Goal: Task Accomplishment & Management: Complete application form

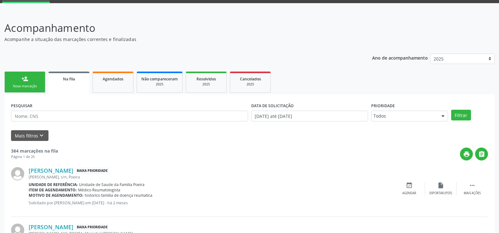
scroll to position [63, 0]
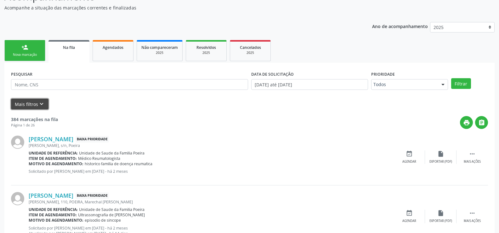
click at [35, 106] on button "Mais filtros keyboard_arrow_down" at bounding box center [29, 104] width 37 height 11
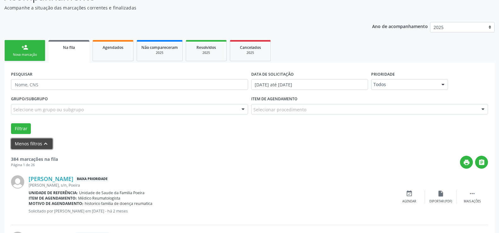
scroll to position [126, 0]
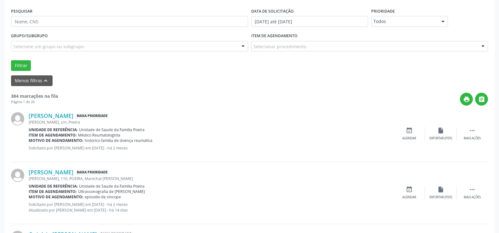
click at [411, 44] on div "Selecionar procedimento" at bounding box center [369, 46] width 237 height 11
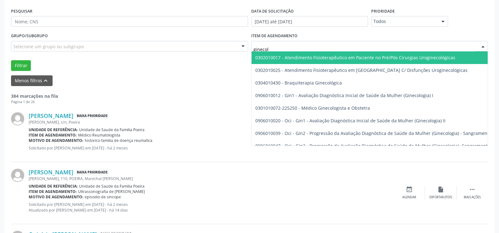
type input "ginecolo"
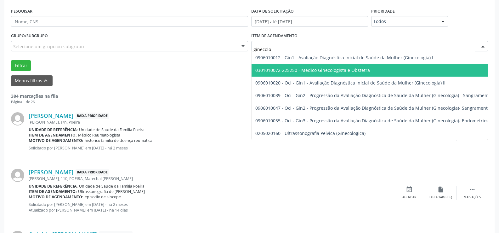
click at [365, 67] on span "0301010072-225250 - Médico Ginecologista e Obstetra" at bounding box center [429, 70] width 357 height 13
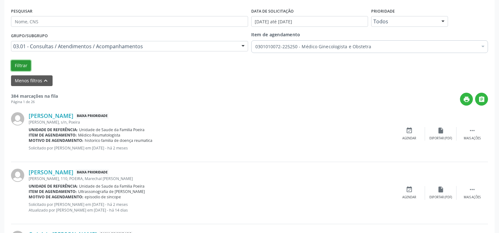
click at [16, 67] on button "Filtrar" at bounding box center [21, 65] width 20 height 11
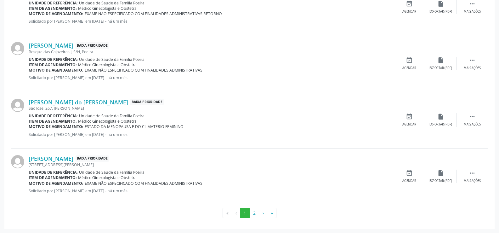
scroll to position [884, 0]
click at [254, 213] on button "2" at bounding box center [254, 212] width 10 height 11
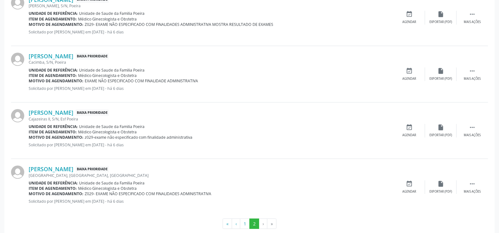
scroll to position [823, 0]
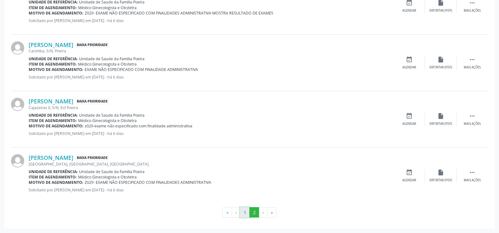
click at [244, 213] on button "1" at bounding box center [245, 212] width 10 height 11
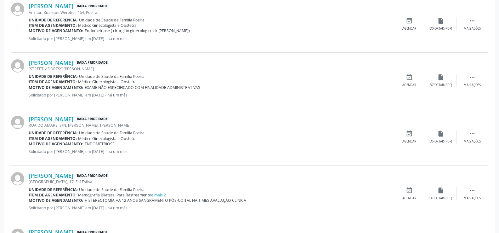
scroll to position [328, 0]
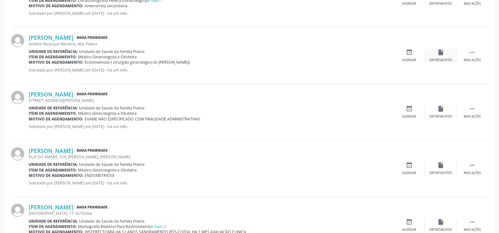
click at [441, 57] on div "insert_drive_file Exportar (PDF)" at bounding box center [440, 56] width 31 height 14
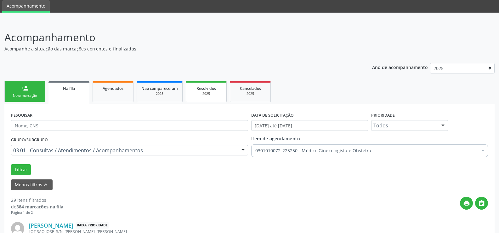
scroll to position [31, 0]
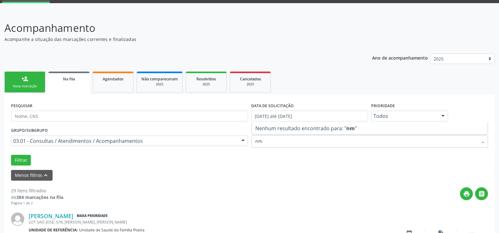
type input "n"
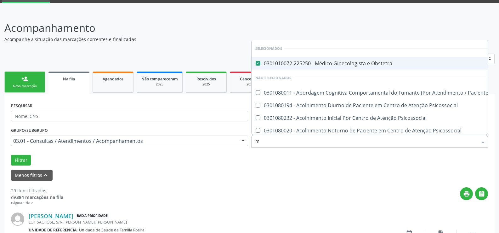
type input "ma"
checkbox Obstetra "false"
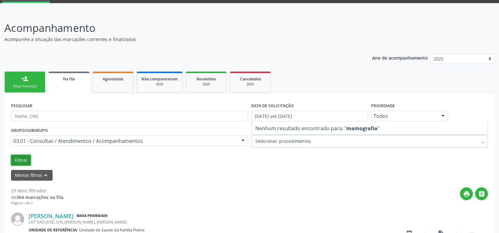
click at [27, 161] on button "Filtrar" at bounding box center [21, 160] width 20 height 11
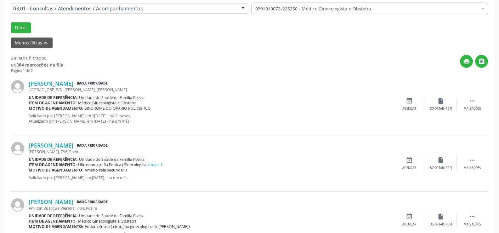
scroll to position [94, 0]
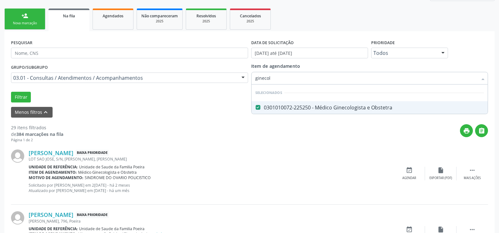
type input "ginecolo"
click at [345, 110] on div "0301010072-225250 - Médico Ginecologista e Obstetra" at bounding box center [369, 107] width 229 height 5
checkbox Obstetra "true"
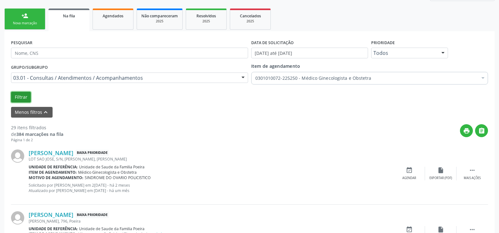
click at [18, 100] on button "Filtrar" at bounding box center [21, 97] width 20 height 11
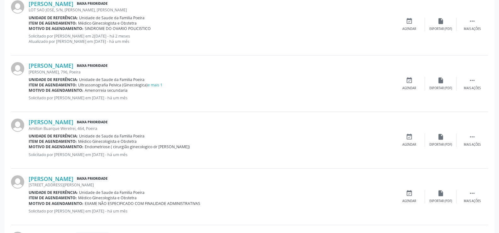
scroll to position [252, 0]
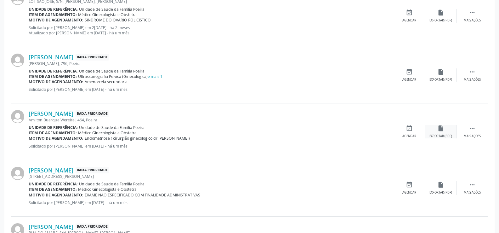
click at [448, 133] on div "insert_drive_file Exportar (PDF)" at bounding box center [440, 132] width 31 height 14
click at [464, 134] on div "Mais ações" at bounding box center [472, 136] width 17 height 4
click at [444, 130] on div "edit Editar" at bounding box center [440, 132] width 31 height 14
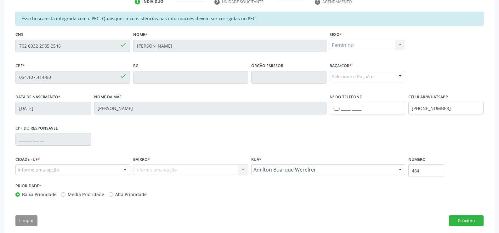
scroll to position [144, 0]
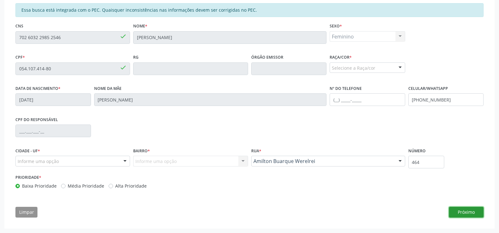
click at [461, 211] on button "Próximo" at bounding box center [466, 211] width 35 height 11
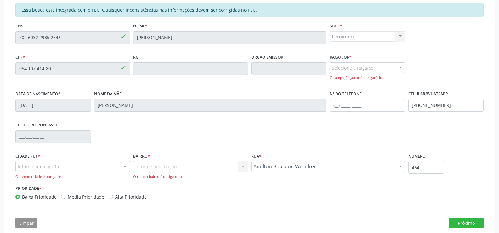
click at [403, 66] on div at bounding box center [399, 68] width 9 height 11
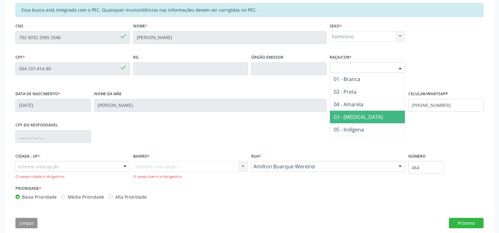
click at [363, 114] on span "03 - [MEDICAL_DATA]" at bounding box center [367, 116] width 75 height 13
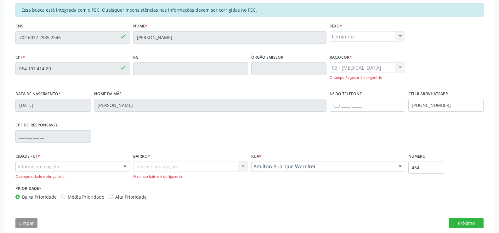
click at [121, 165] on div at bounding box center [124, 166] width 9 height 11
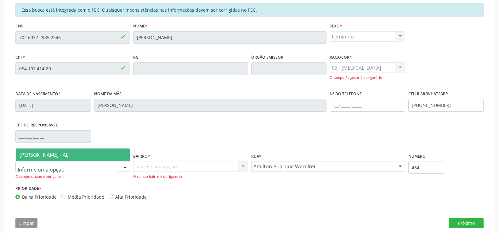
click at [99, 151] on span "[PERSON_NAME] - AL" at bounding box center [73, 154] width 114 height 13
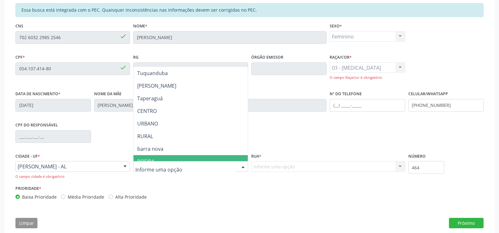
click at [159, 161] on span "POEIRA" at bounding box center [190, 161] width 114 height 13
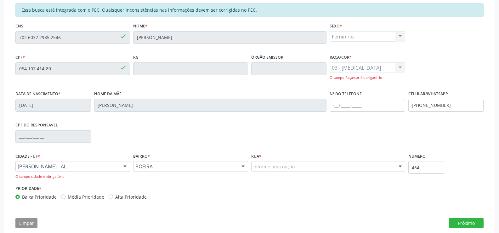
click at [325, 169] on div "Informe uma opção" at bounding box center [328, 166] width 154 height 11
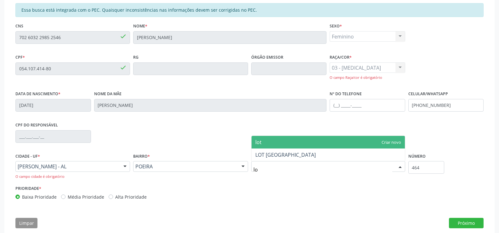
type input "l"
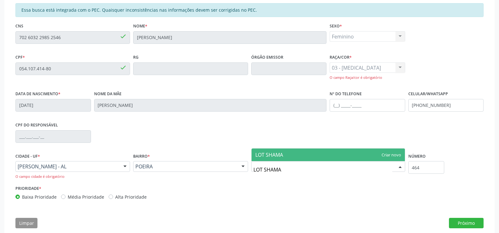
type input "LOT SHAMAR"
click at [362, 152] on span "LOT SHAMAR" at bounding box center [327, 154] width 153 height 13
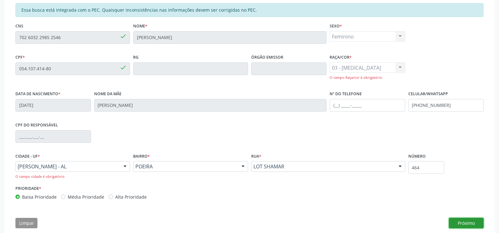
click at [468, 221] on button "Próximo" at bounding box center [466, 222] width 35 height 11
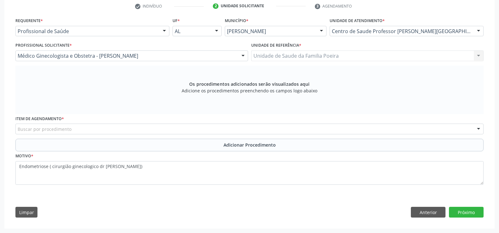
scroll to position [131, 0]
click at [99, 131] on div "Buscar por procedimento" at bounding box center [249, 128] width 468 height 11
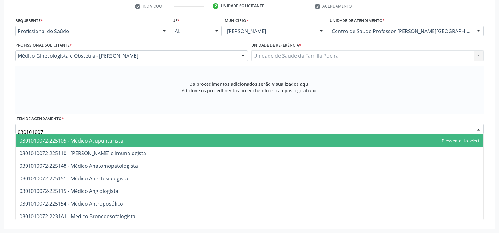
type input "0301010072"
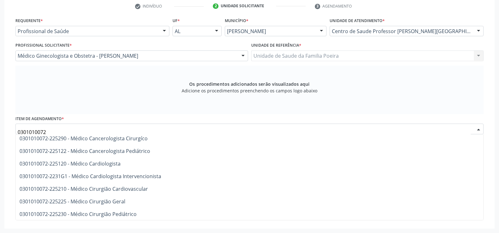
scroll to position [126, 0]
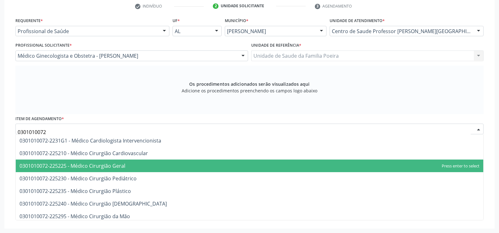
click at [129, 167] on span "0301010072-225225 - Médico Cirurgião Geral" at bounding box center [249, 165] width 467 height 13
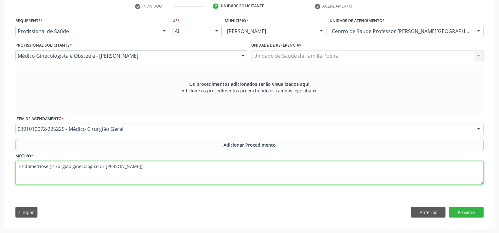
click at [129, 169] on textarea "Endometriose ( cirurgião ginecologico dr [PERSON_NAME])" at bounding box center [249, 173] width 468 height 24
click at [18, 167] on textarea "Endometriose ( cirurgião ginecologico dr [PERSON_NAME])" at bounding box center [249, 173] width 468 height 24
click at [21, 169] on textarea "Endometriose ( cirurgião ginecologico dr [PERSON_NAME])" at bounding box center [249, 173] width 468 height 24
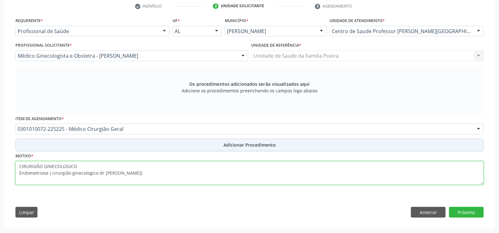
type textarea "CIRURGIÃO GINECOLOGICO Endometriose ( cirurgião ginecologico dr [PERSON_NAME])"
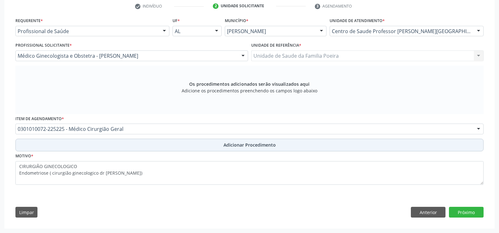
click at [261, 140] on button "Adicionar Procedimento" at bounding box center [249, 144] width 468 height 13
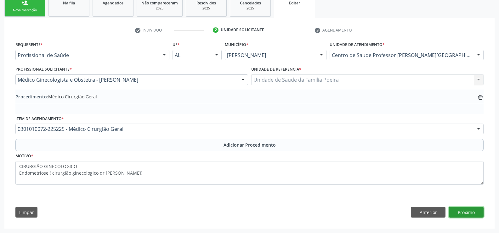
click at [478, 209] on button "Próximo" at bounding box center [466, 211] width 35 height 11
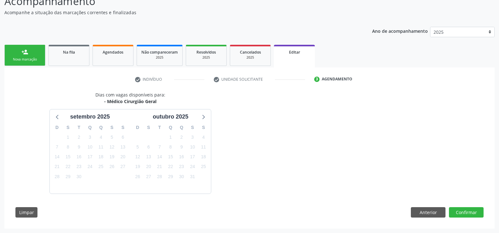
scroll to position [77, 0]
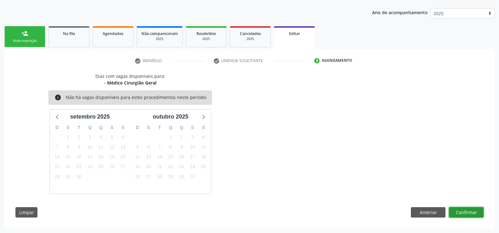
click at [475, 213] on button "Confirmar" at bounding box center [466, 212] width 35 height 11
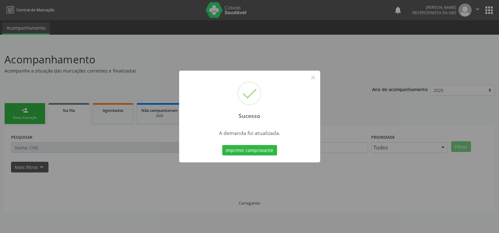
scroll to position [0, 0]
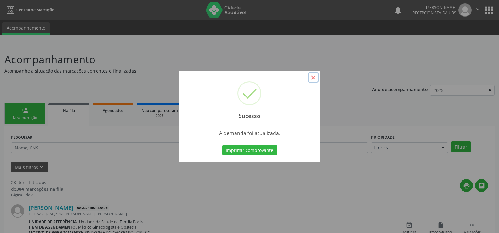
click at [312, 75] on button "×" at bounding box center [313, 77] width 11 height 11
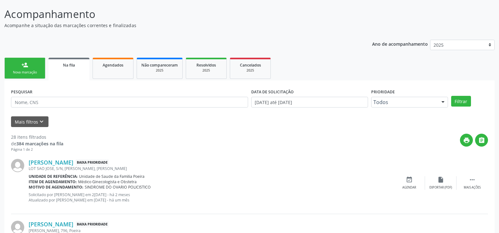
scroll to position [31, 0]
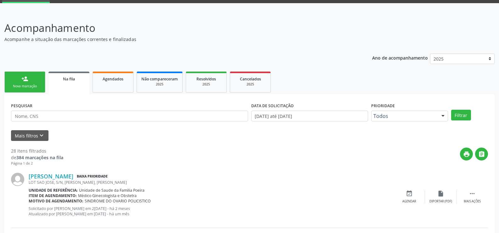
click at [65, 82] on link "Na fila" at bounding box center [68, 82] width 41 height 23
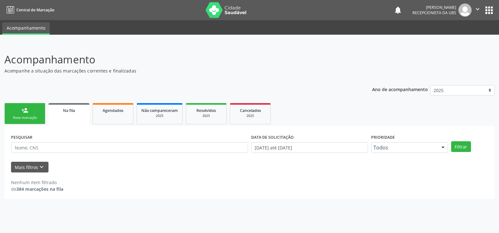
scroll to position [0, 0]
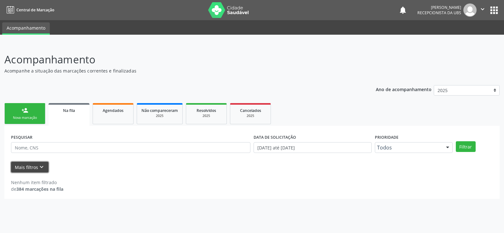
click at [32, 163] on button "Mais filtros keyboard_arrow_down" at bounding box center [29, 166] width 37 height 11
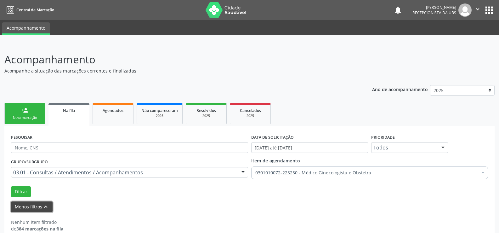
scroll to position [10, 0]
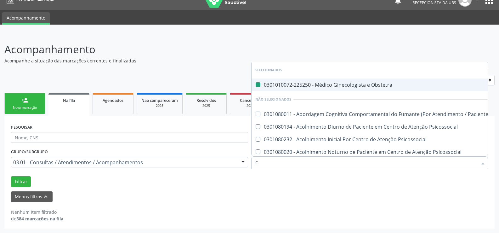
type input "CU"
checkbox Obstetra "false"
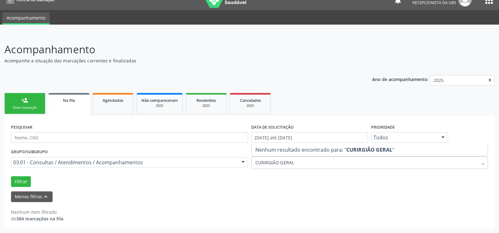
click at [346, 149] on strong "CURIRGIÃO GERAL" at bounding box center [369, 149] width 46 height 7
click at [292, 152] on span "Nenhum resultado encontrado para: " CURIRGIÃO GERAL "" at bounding box center [369, 149] width 236 height 13
click at [292, 160] on input "CURIRGIÃO GERAL" at bounding box center [366, 162] width 223 height 13
click at [308, 159] on input "CURIRGIÃO GERAL" at bounding box center [366, 162] width 223 height 13
type input "C"
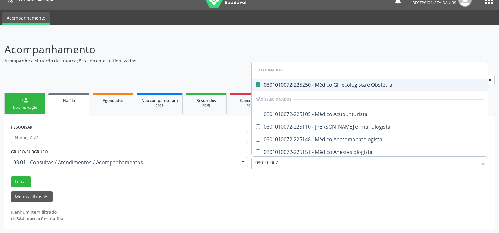
type input "0301010072"
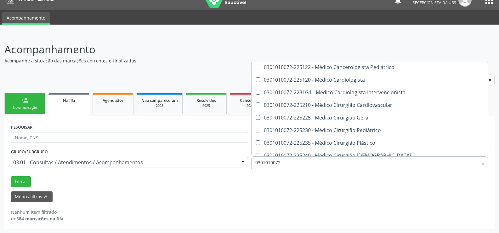
scroll to position [157, 0]
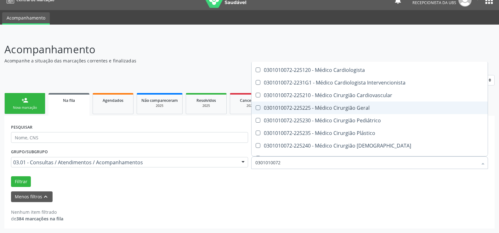
click at [260, 106] on Geral at bounding box center [258, 107] width 5 height 5
click at [256, 106] on Geral "checkbox" at bounding box center [253, 107] width 4 height 4
checkbox Geral "false"
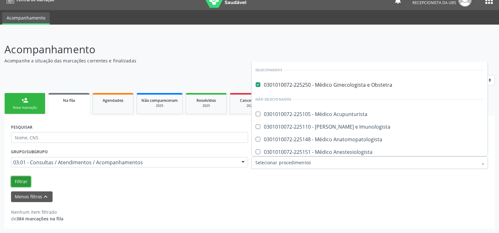
click at [23, 180] on button "Filtrar" at bounding box center [21, 181] width 20 height 11
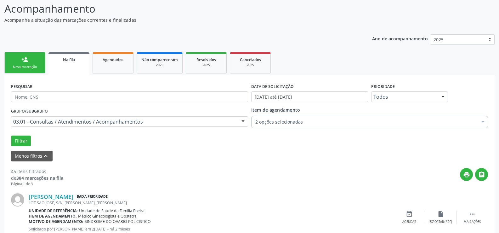
scroll to position [42, 0]
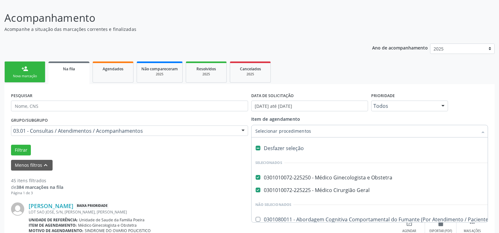
click at [259, 147] on label at bounding box center [258, 147] width 5 height 5
checkbox Obstetra "false"
checkbox Geral "false"
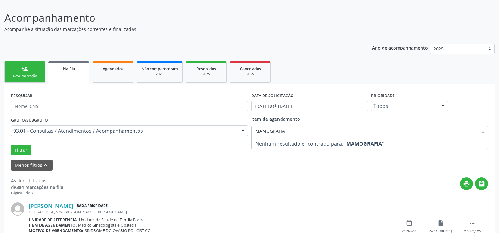
click at [355, 144] on strong "MAMOGRAFIA" at bounding box center [364, 143] width 36 height 7
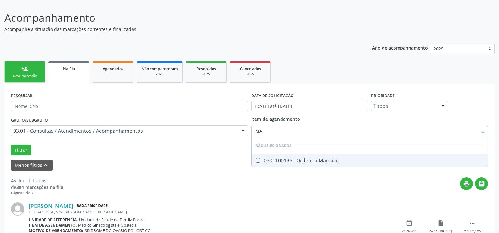
type input "M"
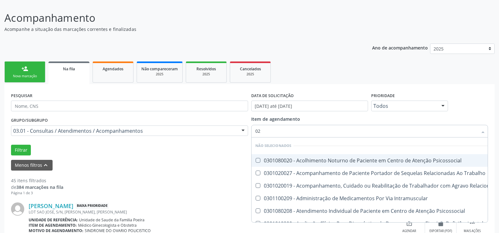
type input "0"
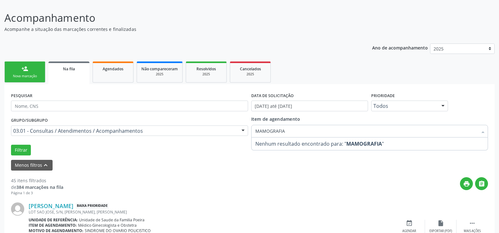
click at [350, 142] on strong "MAMOGRAFIA" at bounding box center [364, 143] width 36 height 7
click at [319, 136] on input "MAMOGRAFIA" at bounding box center [366, 131] width 223 height 13
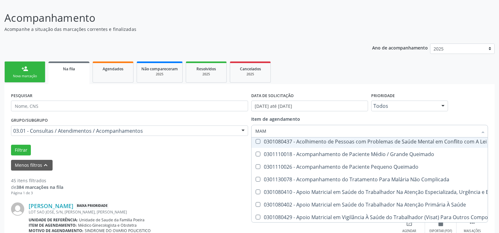
scroll to position [0, 0]
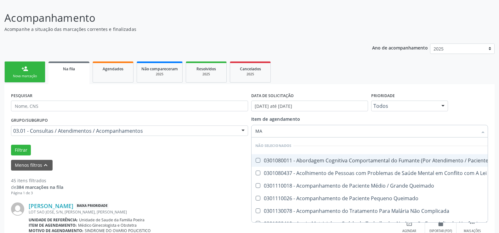
type input "M"
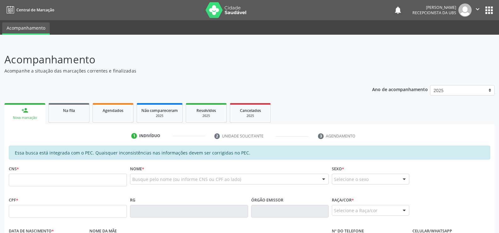
scroll to position [42, 0]
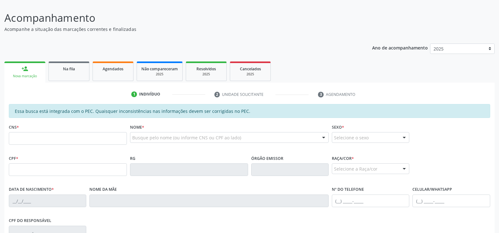
click at [70, 85] on div "1 Indivíduo 2 Unidade solicitante 3 Agendamento Essa busca está integrada com o…" at bounding box center [249, 202] width 490 height 240
click at [76, 69] on div "Na fila" at bounding box center [68, 68] width 31 height 7
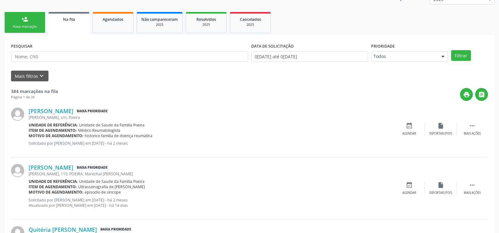
scroll to position [126, 0]
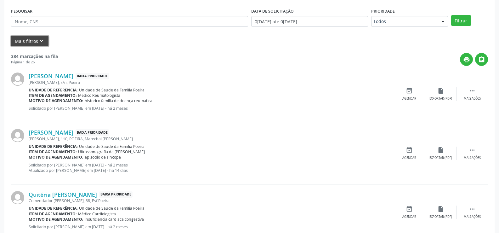
click at [38, 40] on icon "keyboard_arrow_down" at bounding box center [41, 40] width 7 height 7
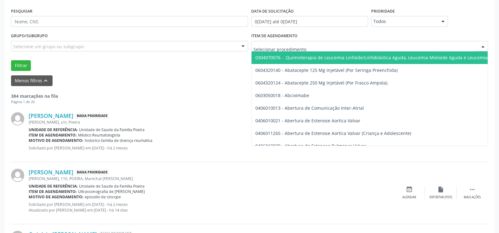
click at [321, 48] on div at bounding box center [369, 46] width 237 height 11
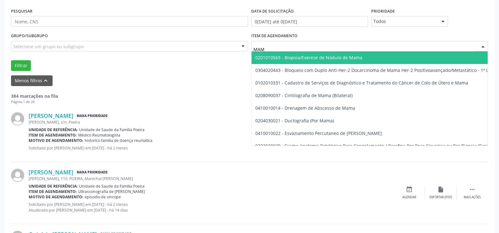
type input "MAMO"
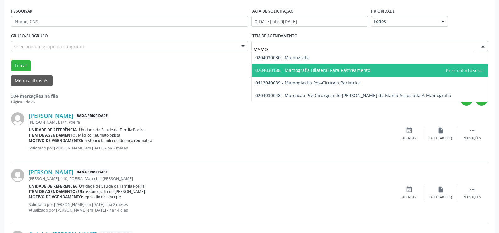
click at [311, 71] on span "0204030188 - Mamografia Bilateral Para Rastreamento" at bounding box center [312, 70] width 115 height 6
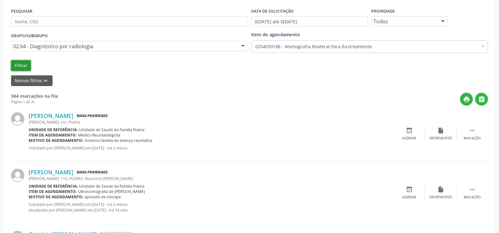
click at [23, 66] on button "Filtrar" at bounding box center [21, 65] width 20 height 11
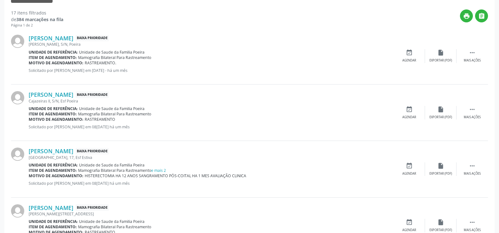
scroll to position [220, 0]
